Goal: Task Accomplishment & Management: Manage account settings

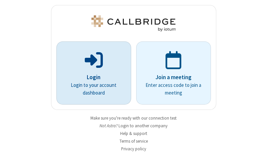
click at [91, 77] on p "Login" at bounding box center [94, 77] width 56 height 9
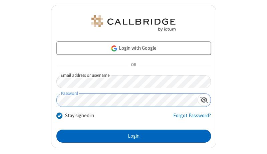
click at [131, 136] on button "Login" at bounding box center [133, 136] width 155 height 13
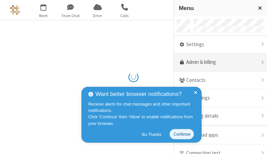
click at [218, 62] on link "Admin & billing" at bounding box center [220, 62] width 93 height 18
